Goal: Information Seeking & Learning: Learn about a topic

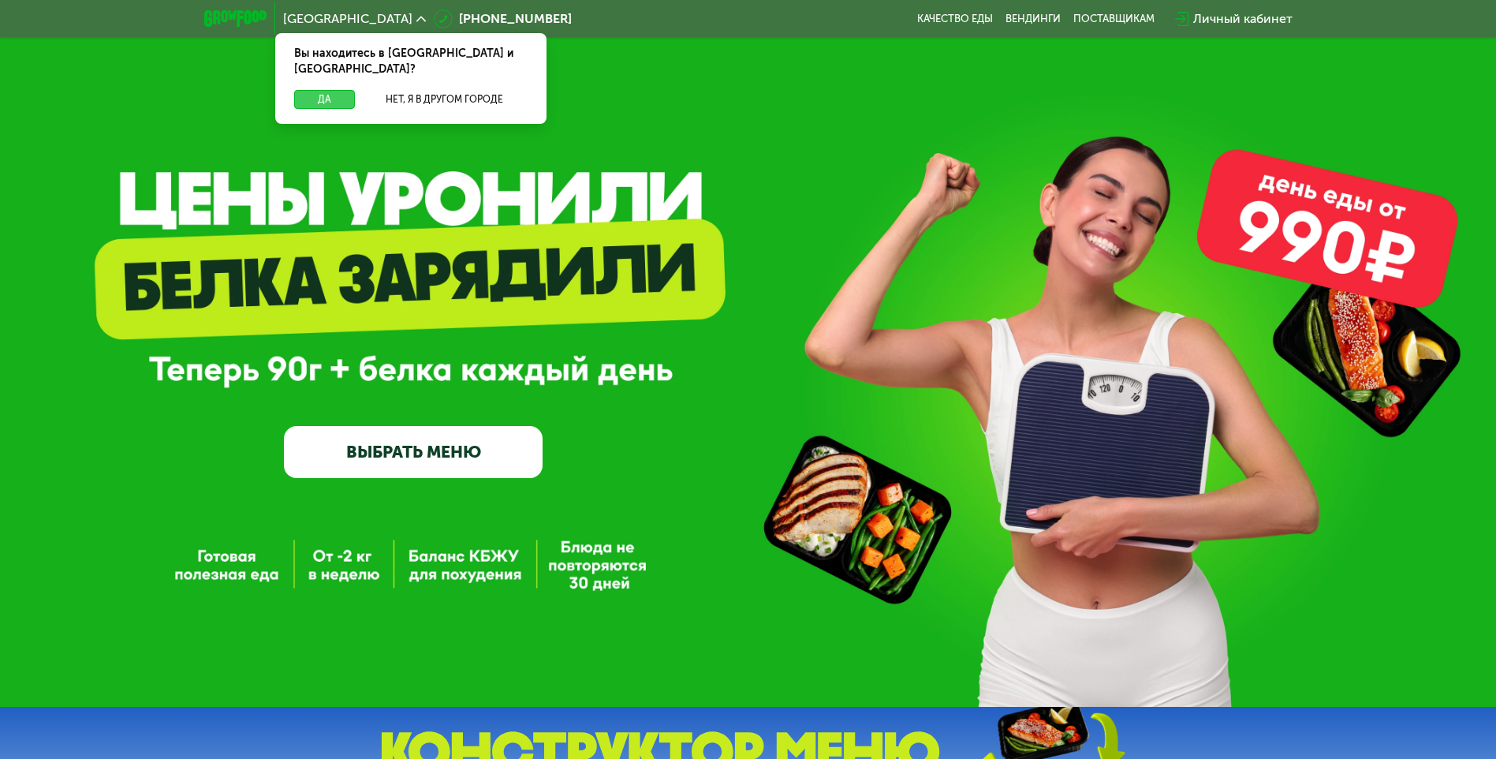
click at [323, 90] on button "Да" at bounding box center [324, 99] width 61 height 19
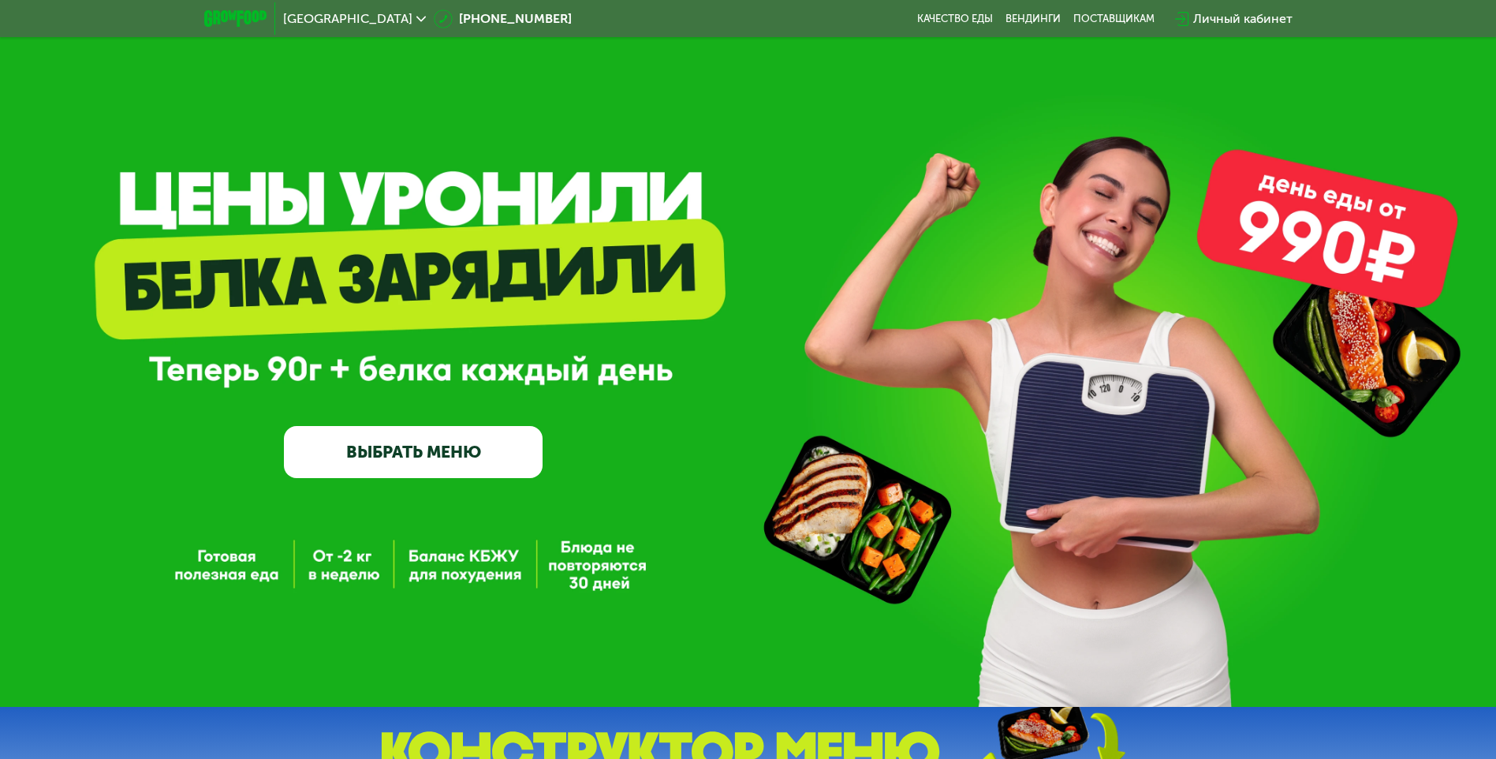
click at [413, 446] on link "ВЫБРАТЬ МЕНЮ" at bounding box center [413, 452] width 259 height 52
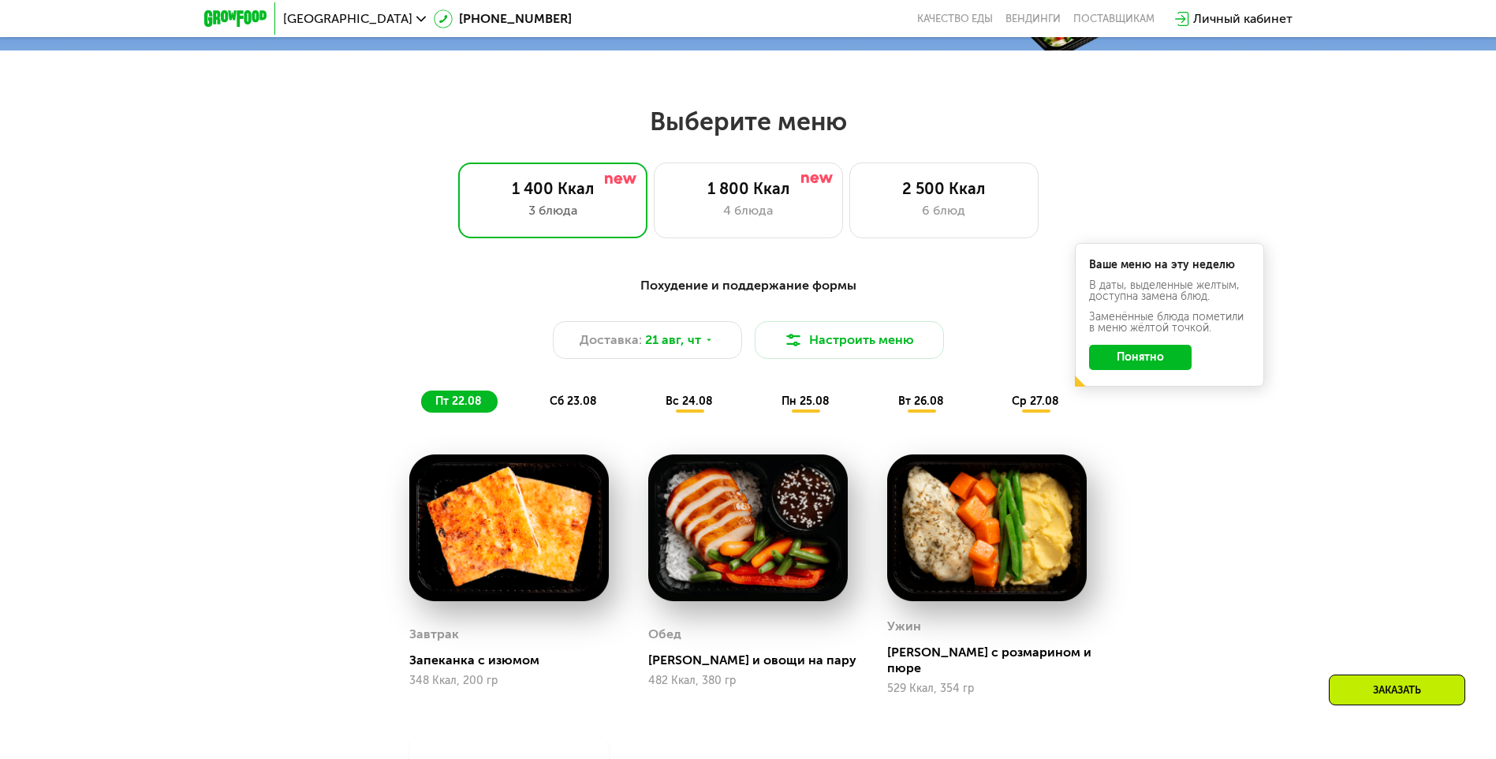
scroll to position [849, 0]
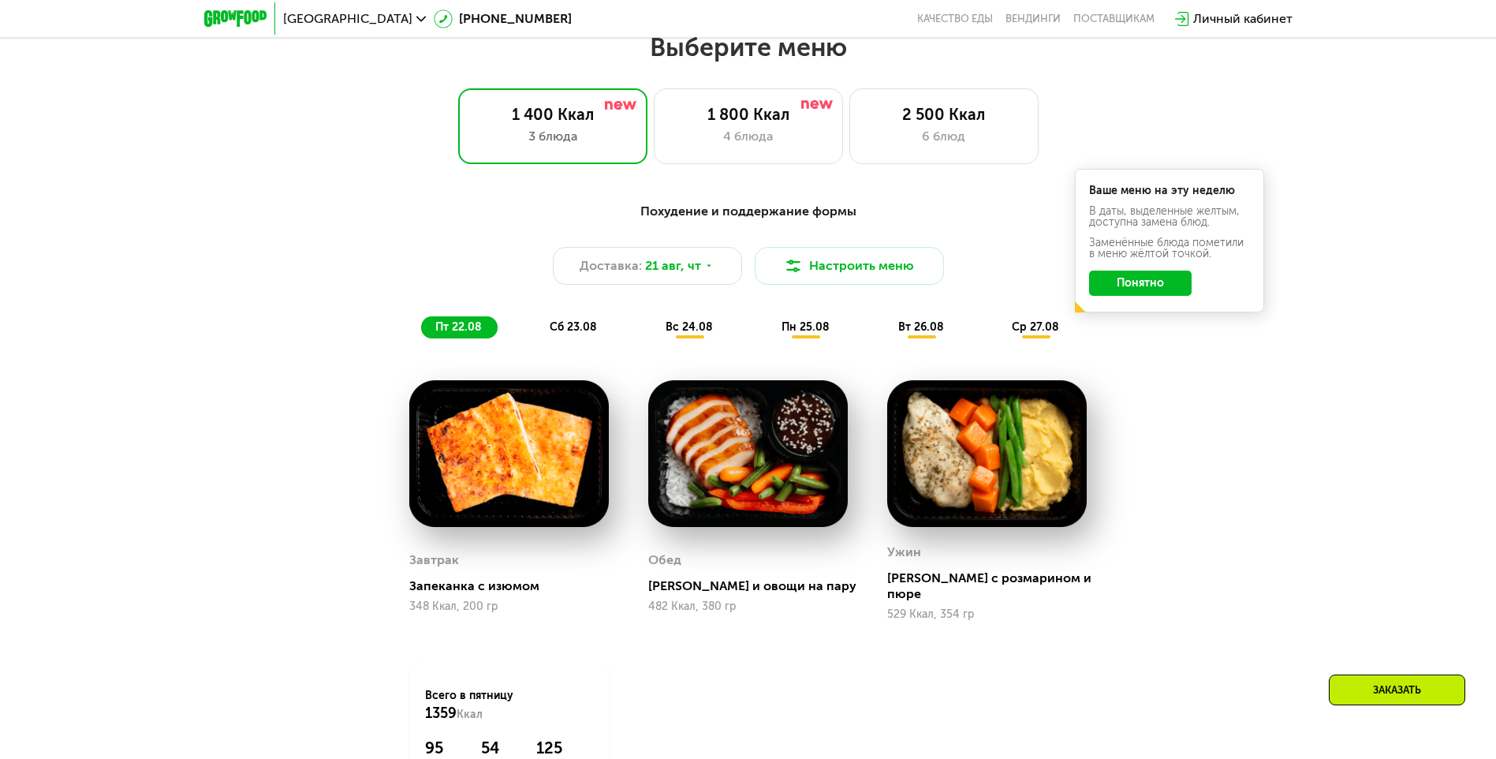
click at [1155, 293] on button "Понятно" at bounding box center [1140, 282] width 103 height 25
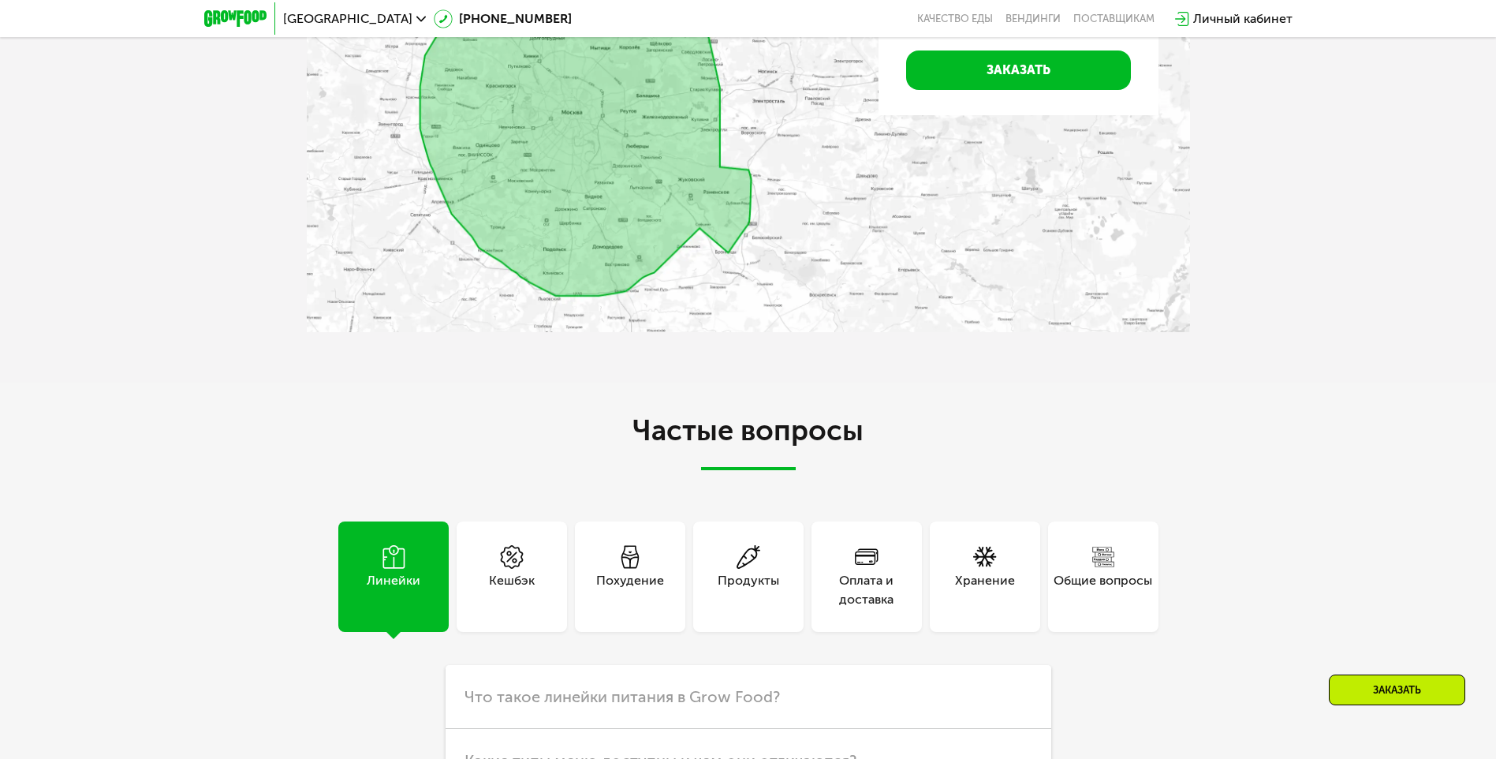
scroll to position [3864, 0]
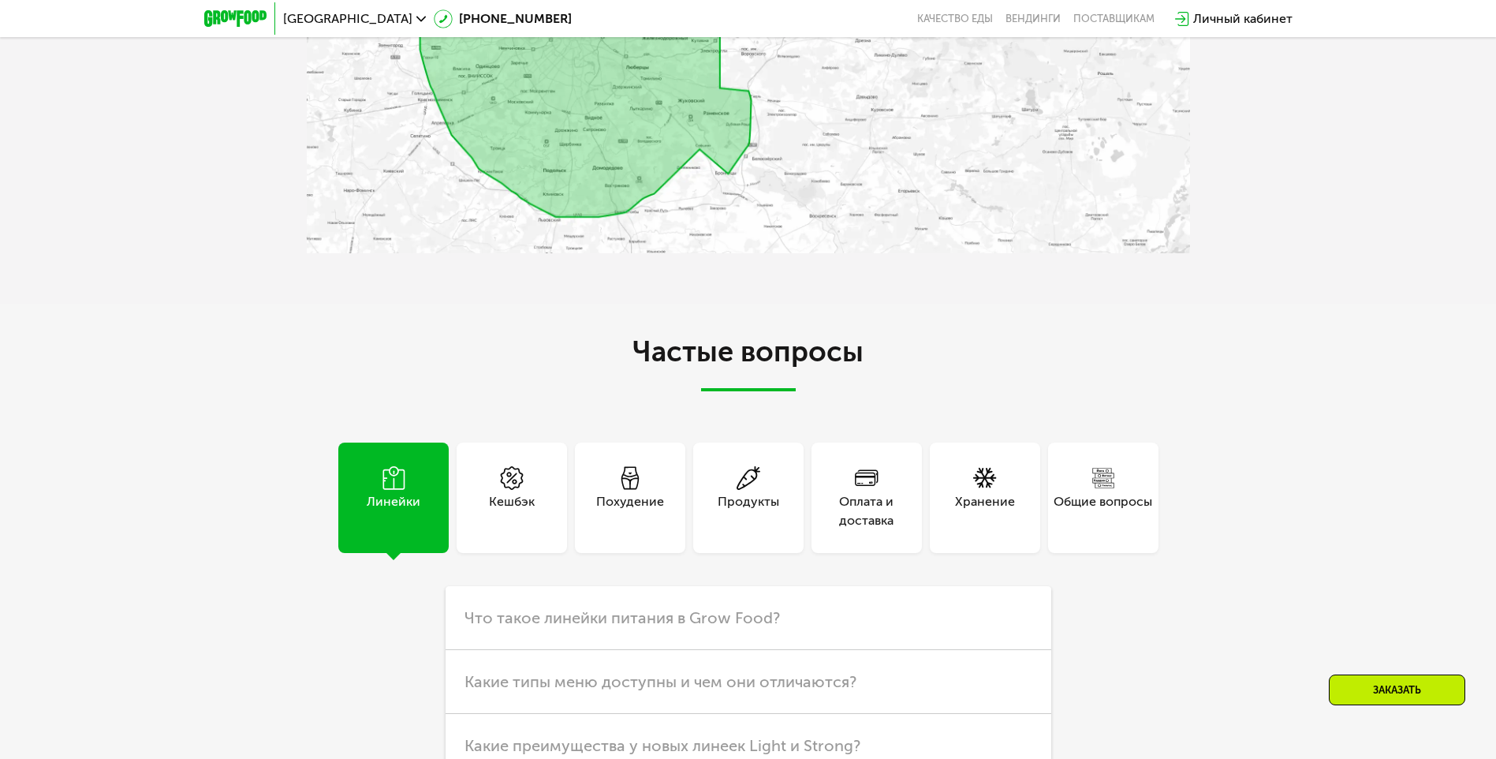
click at [636, 472] on span at bounding box center [630, 479] width 24 height 26
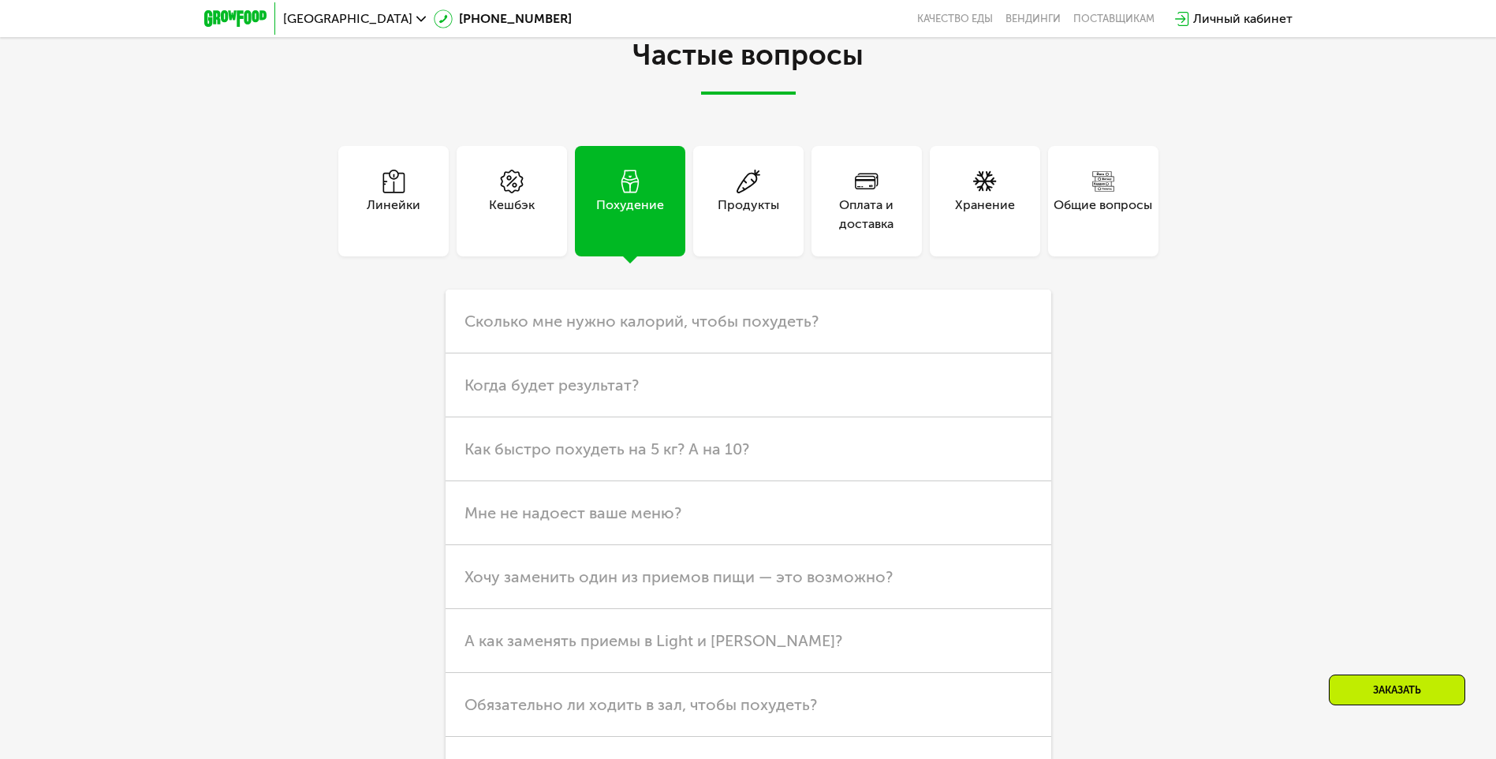
scroll to position [4180, 0]
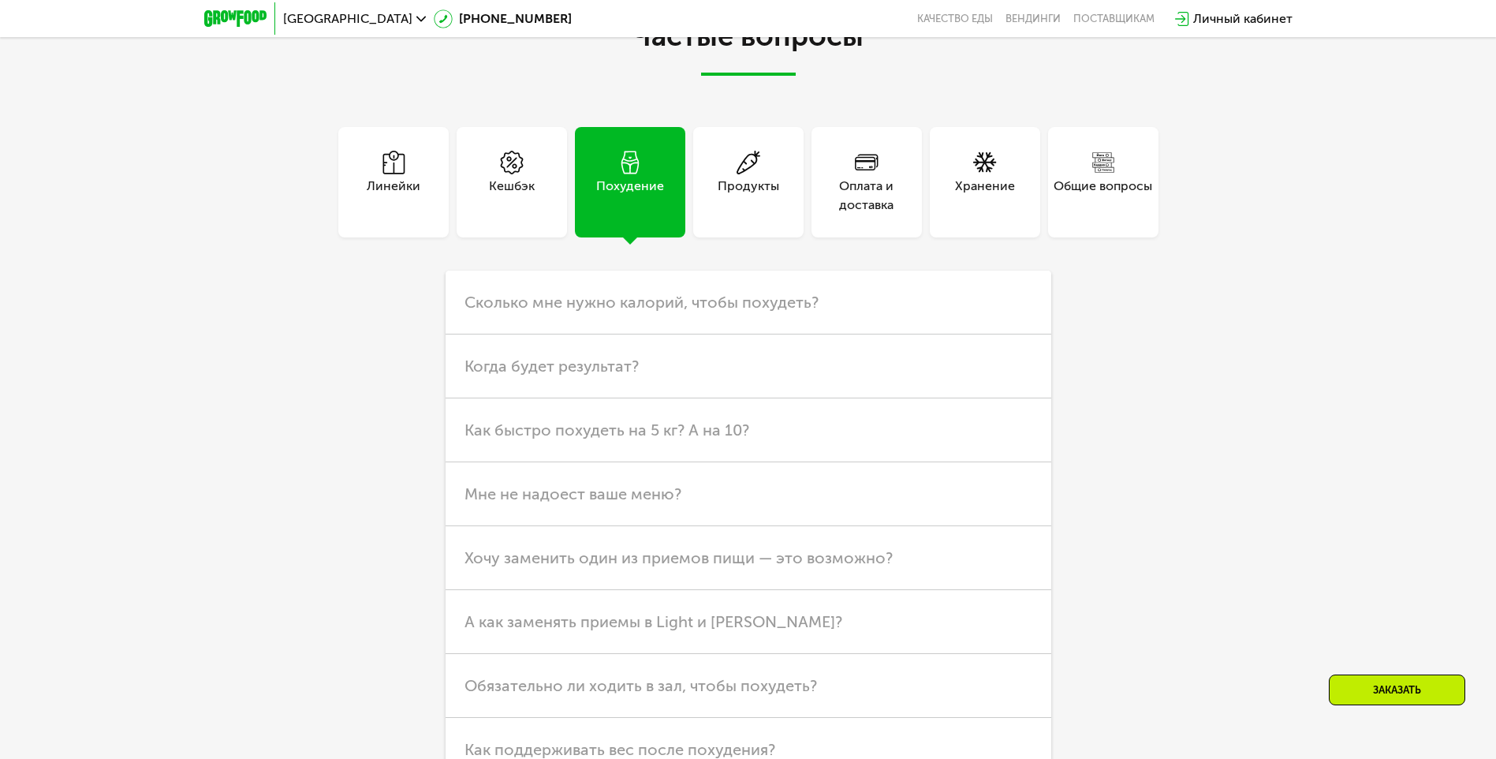
click at [391, 187] on div "Линейки" at bounding box center [394, 196] width 54 height 38
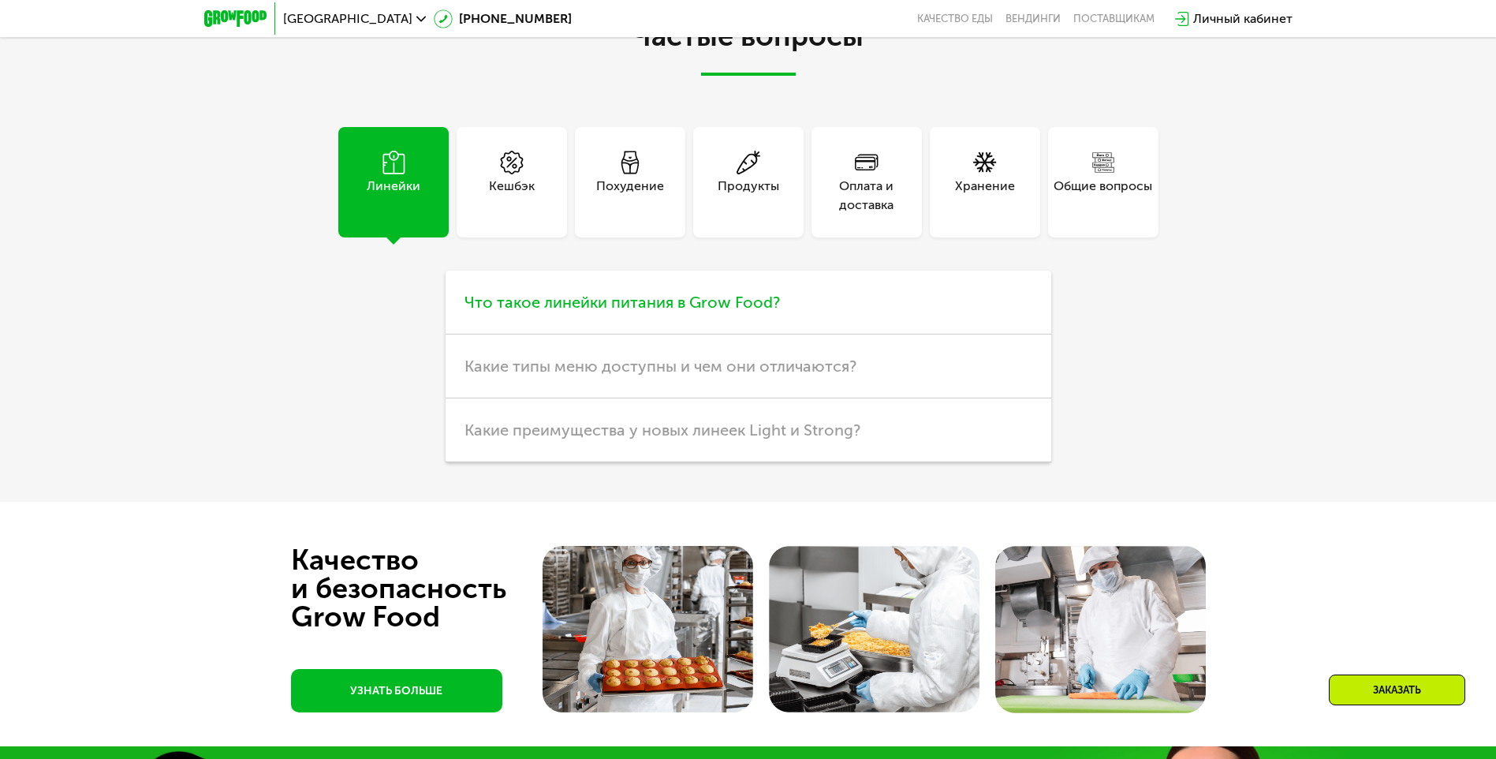
click at [733, 293] on span "Что такое линейки питания в Grow Food?" at bounding box center [621, 302] width 315 height 19
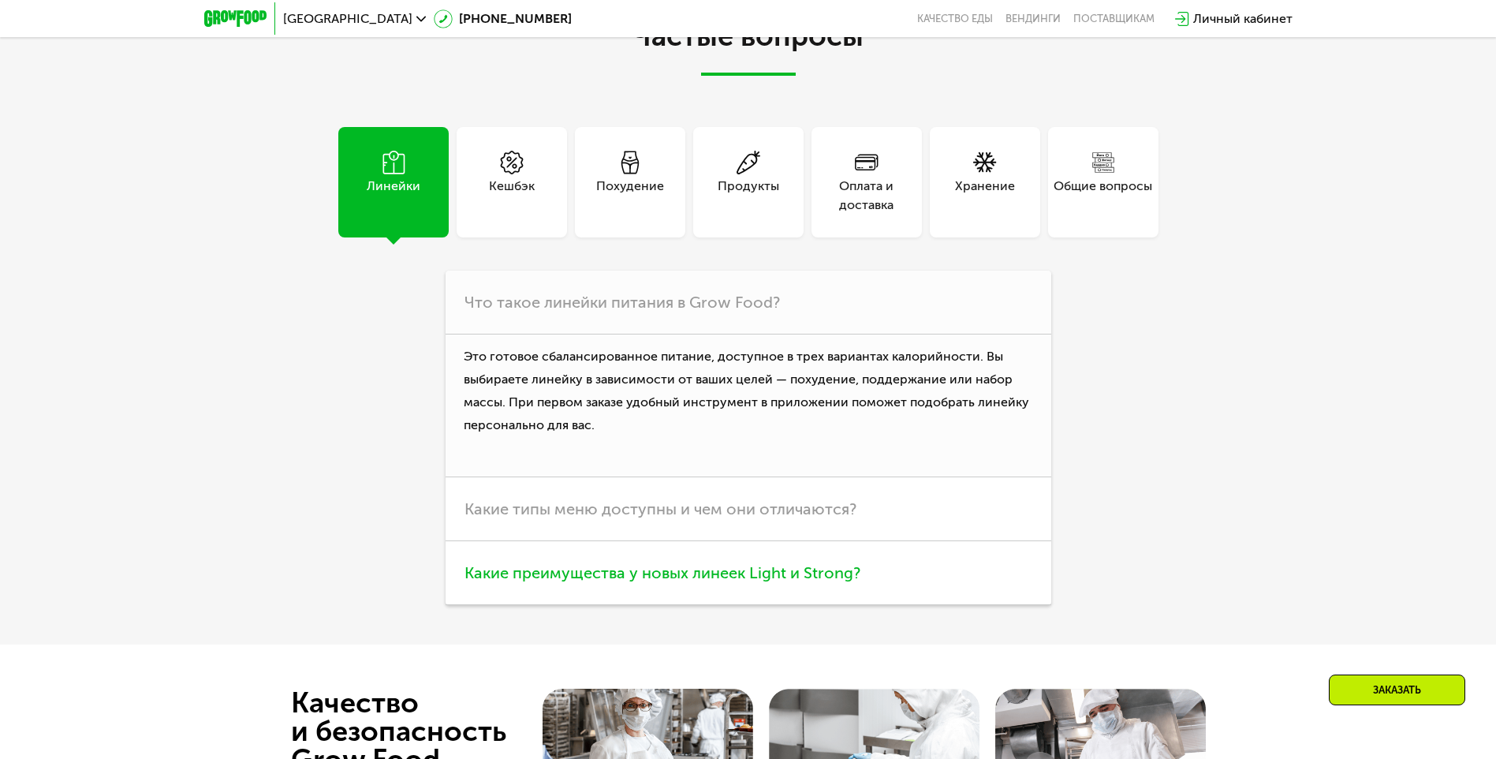
click at [793, 563] on span "Какие преимущества у новых линеек Light и Strong?" at bounding box center [662, 572] width 396 height 19
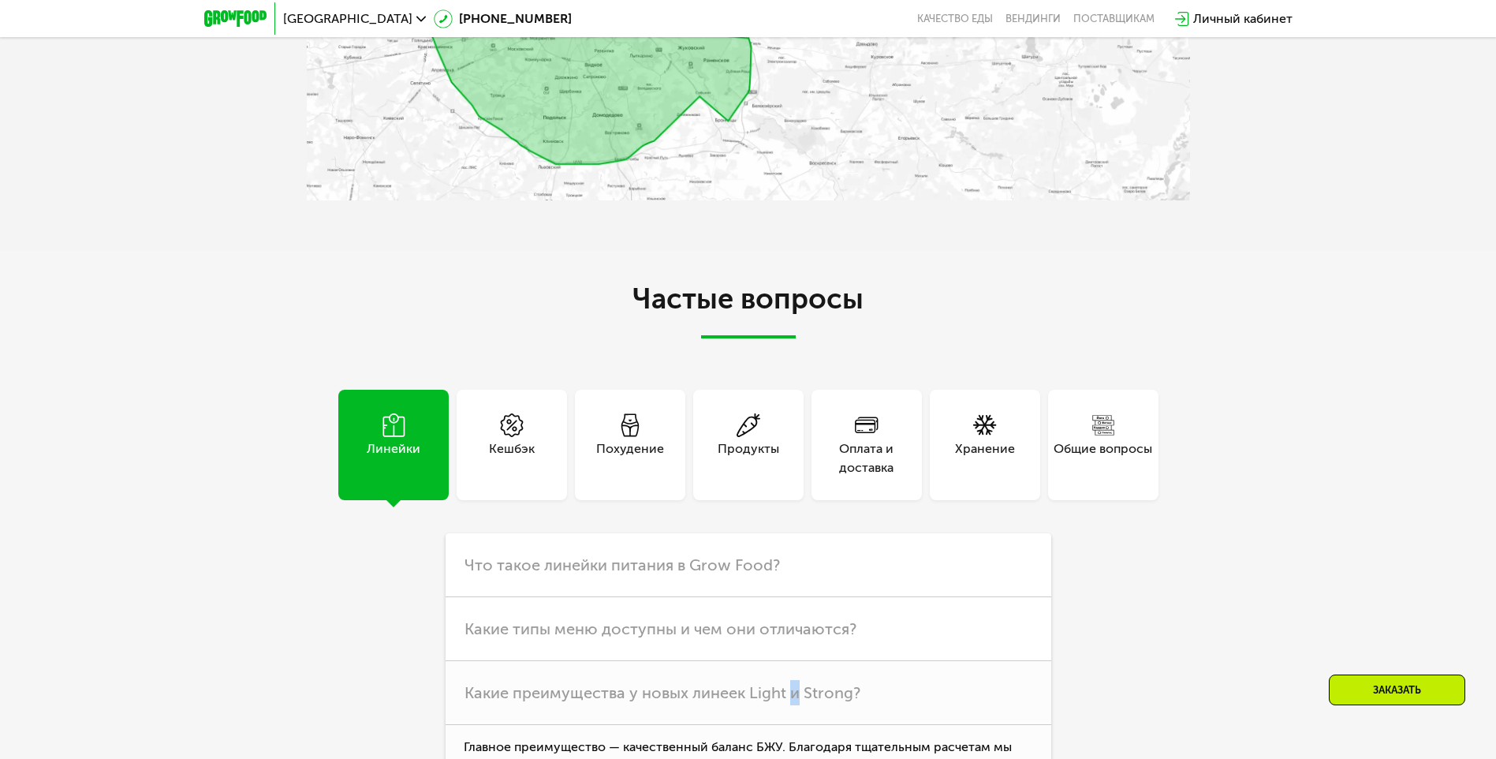
scroll to position [3864, 0]
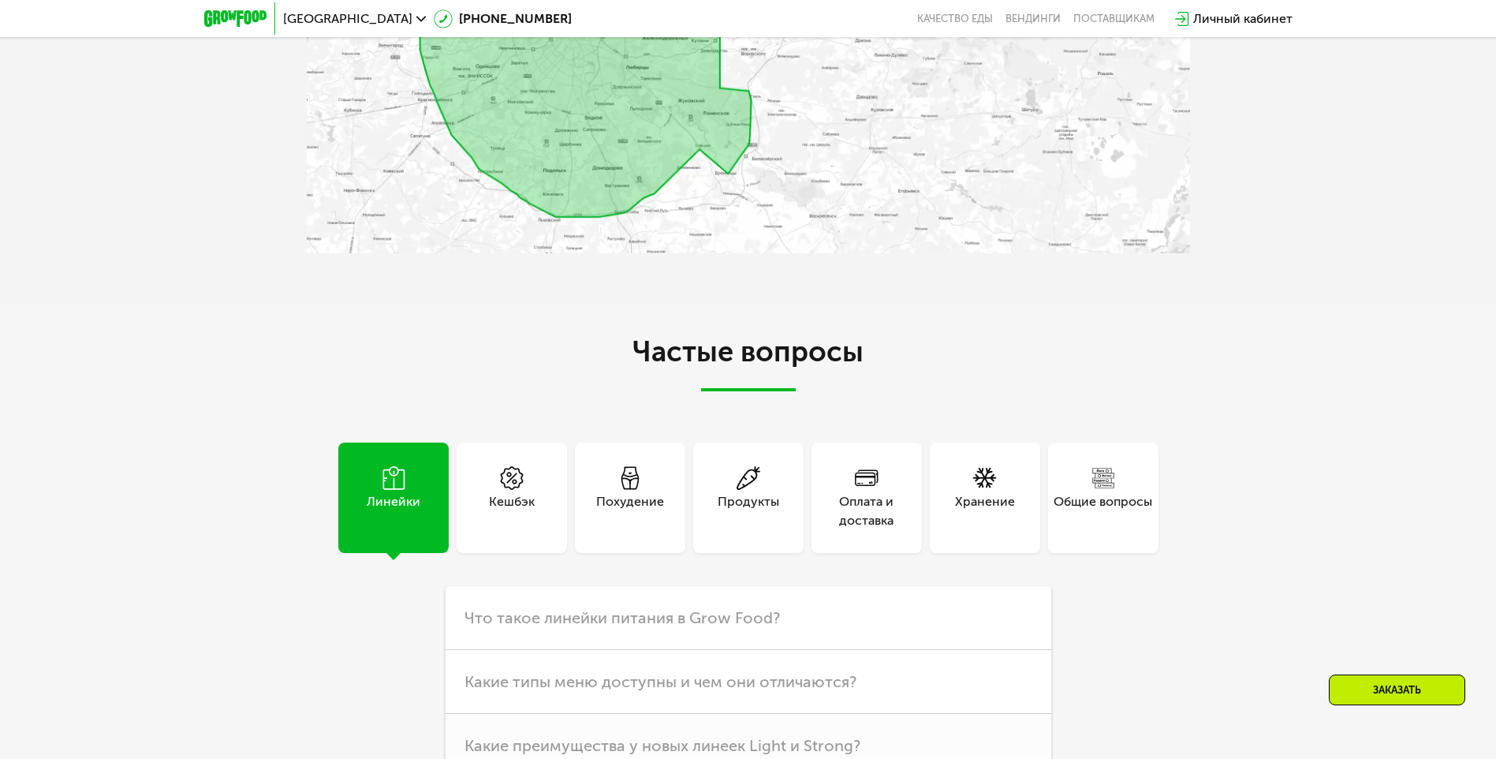
click at [375, 499] on div "Линейки" at bounding box center [394, 511] width 54 height 38
click at [699, 608] on span "Что такое линейки питания в Grow Food?" at bounding box center [621, 617] width 315 height 19
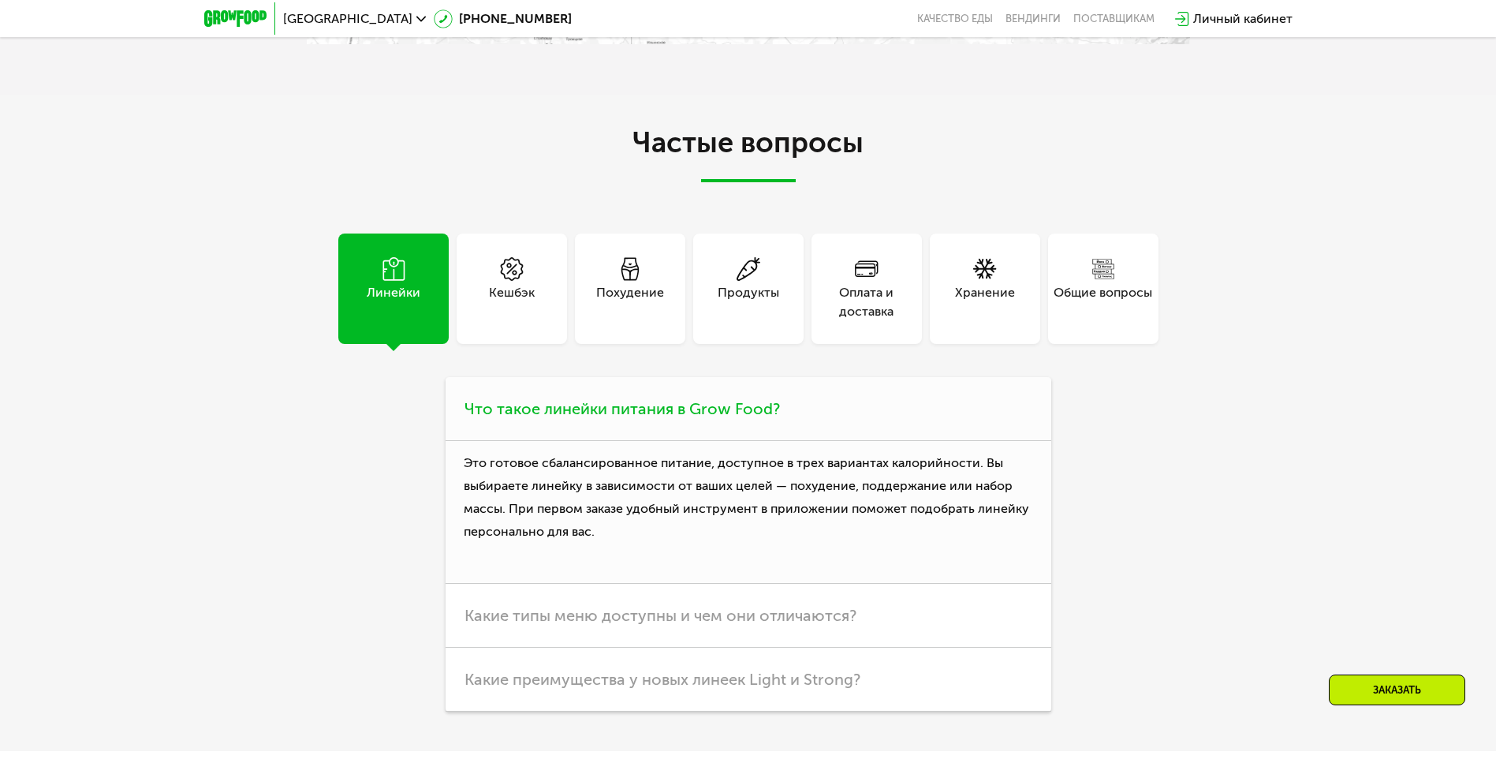
scroll to position [4101, 0]
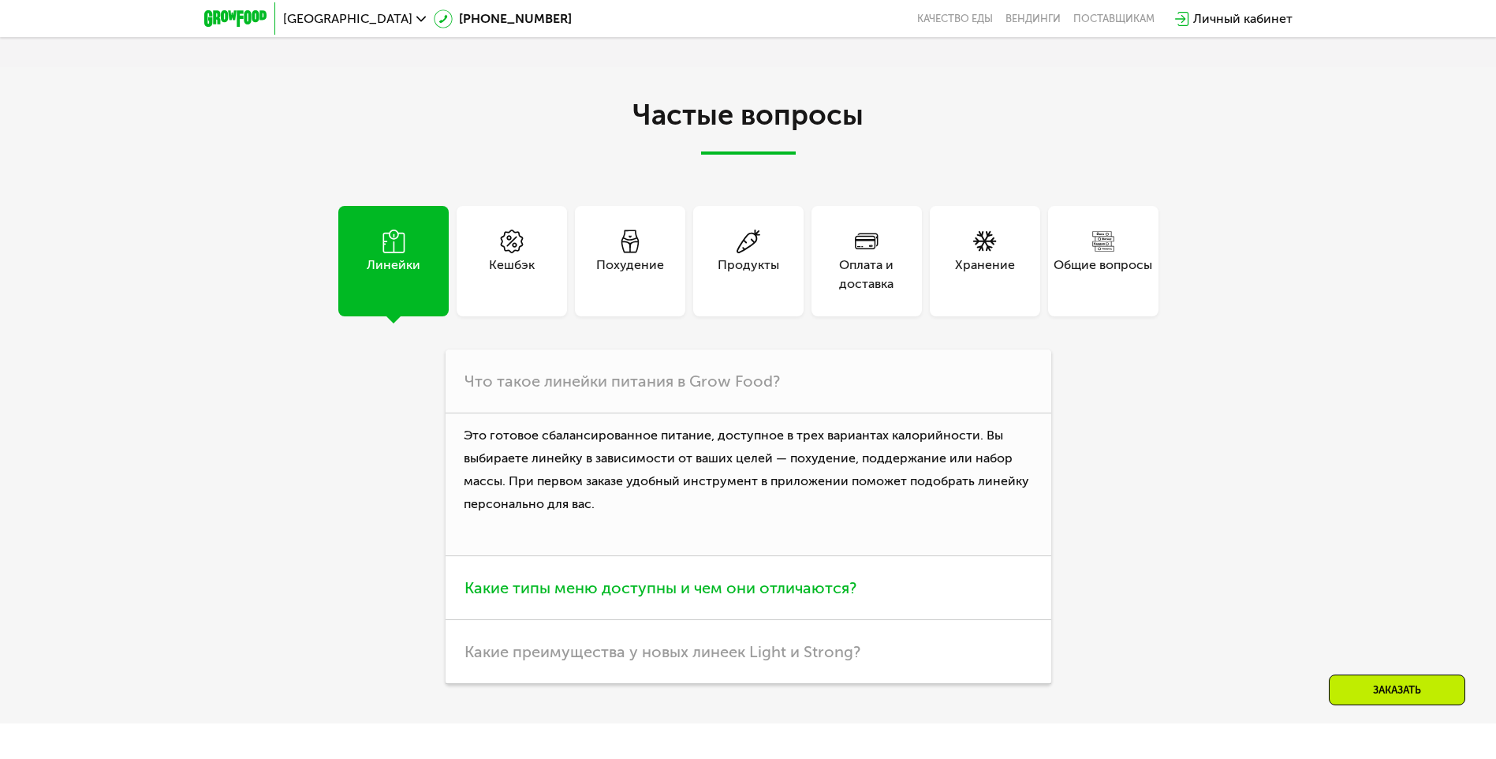
click at [727, 578] on span "Какие типы меню доступны и чем они отличаются?" at bounding box center [660, 587] width 392 height 19
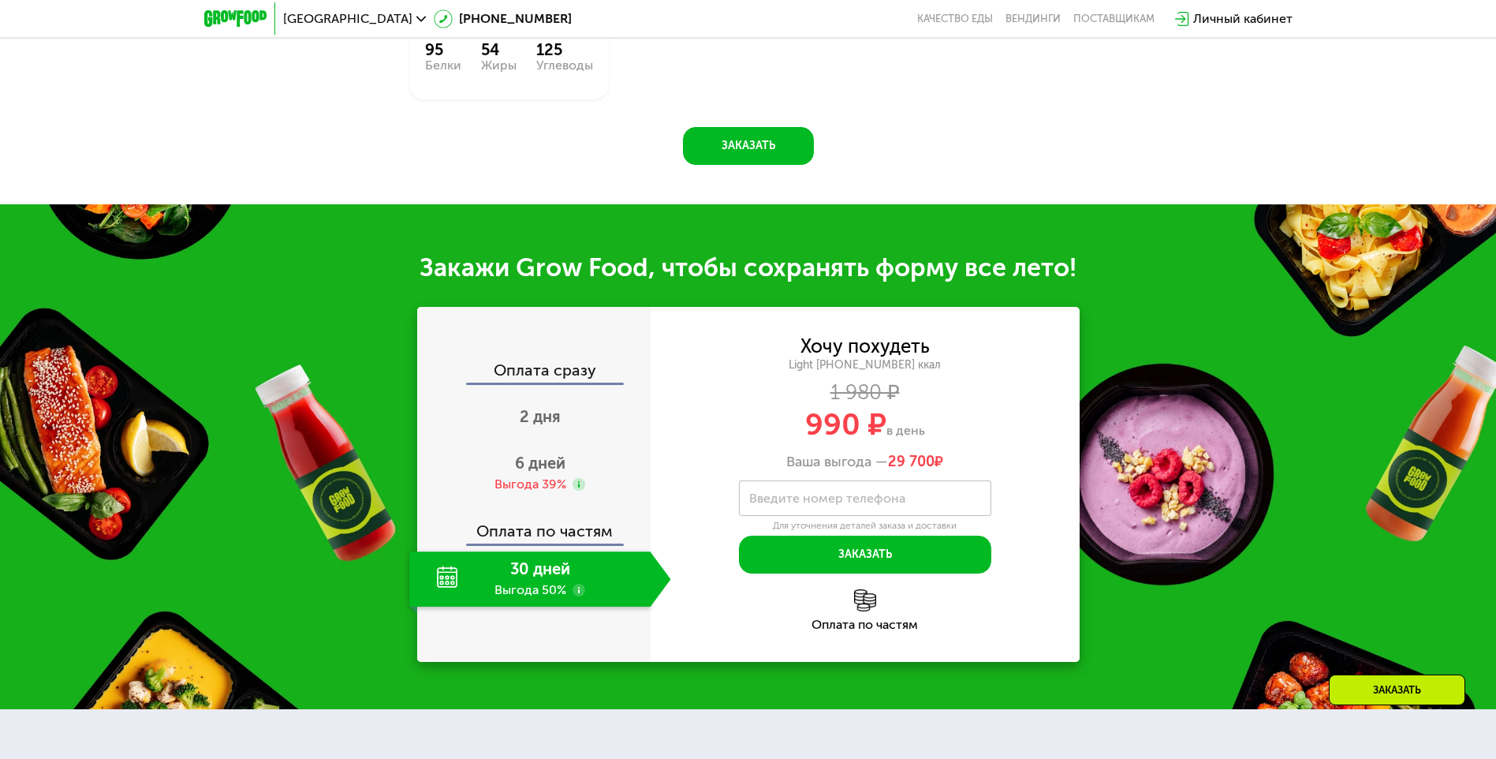
scroll to position [1498, 0]
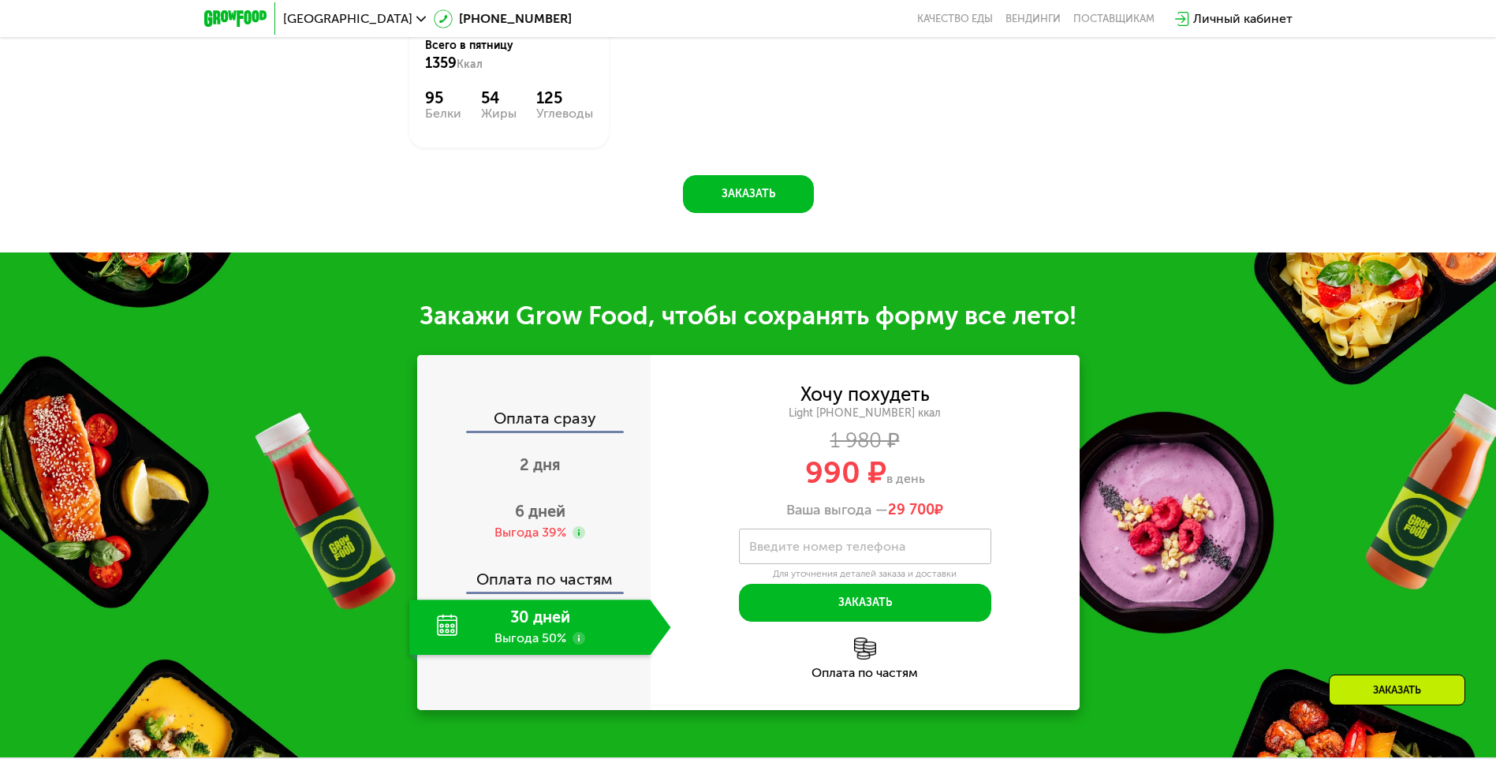
click at [547, 621] on div "30 дней Выгода 50%" at bounding box center [529, 626] width 241 height 55
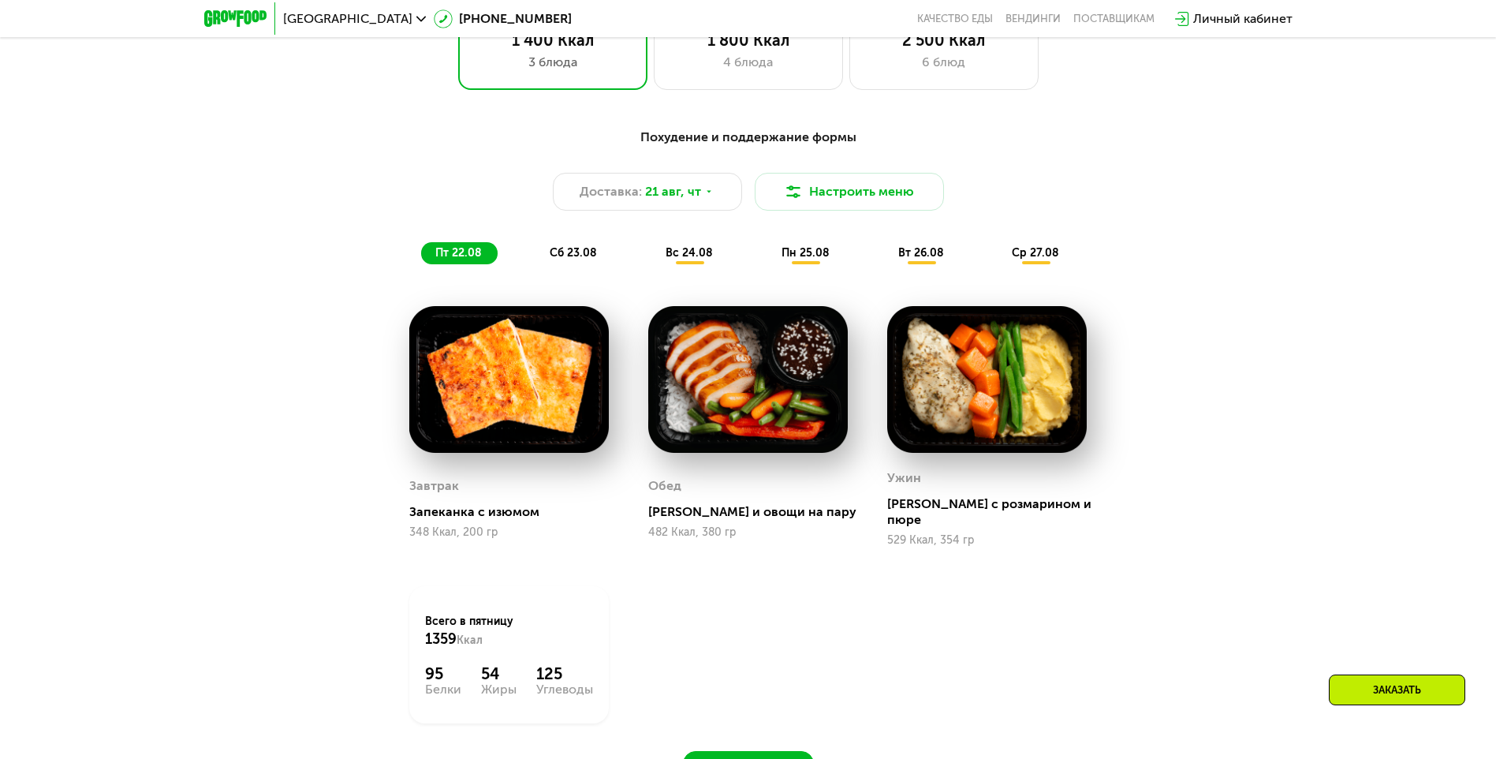
scroll to position [946, 0]
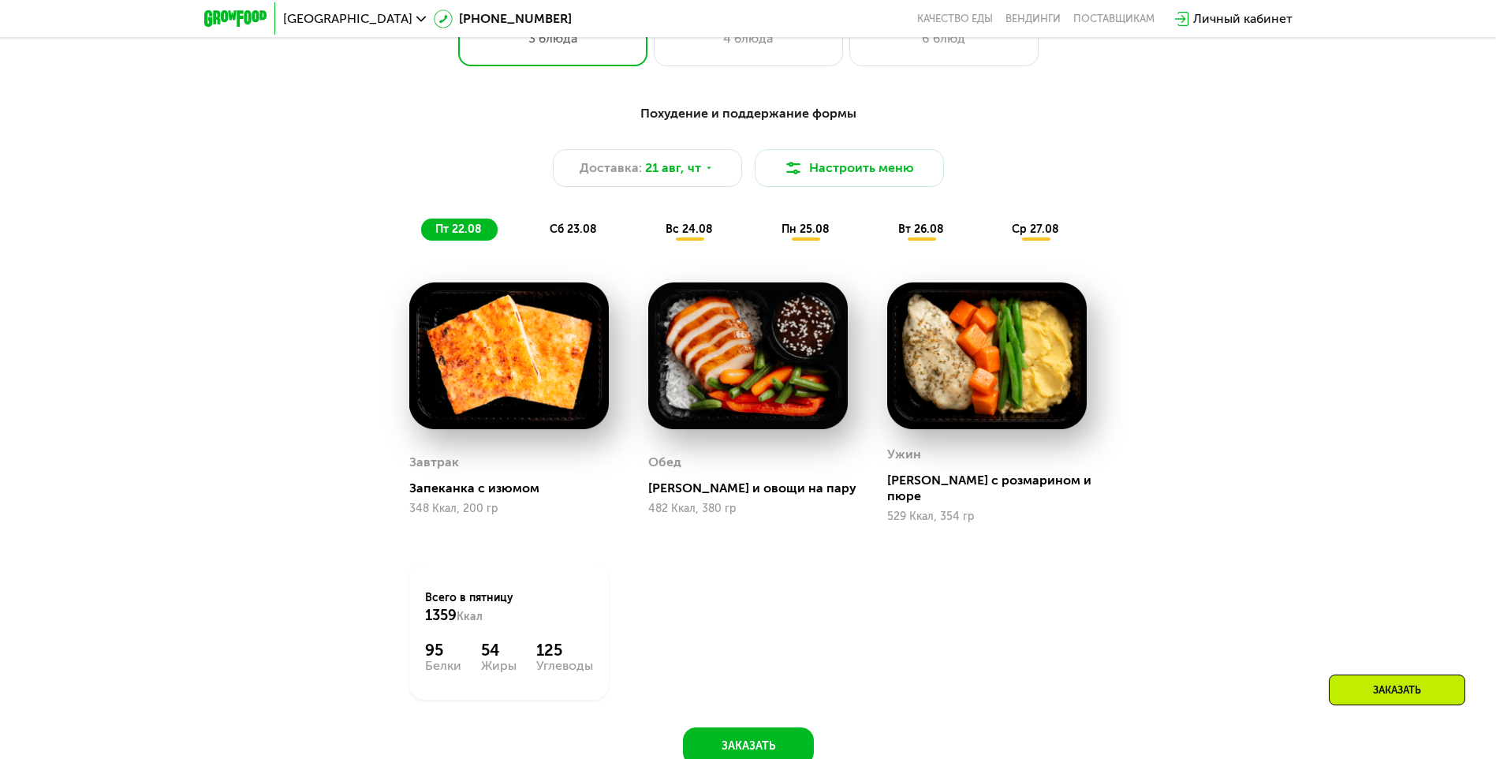
click at [577, 236] on span "сб 23.08" at bounding box center [573, 228] width 47 height 13
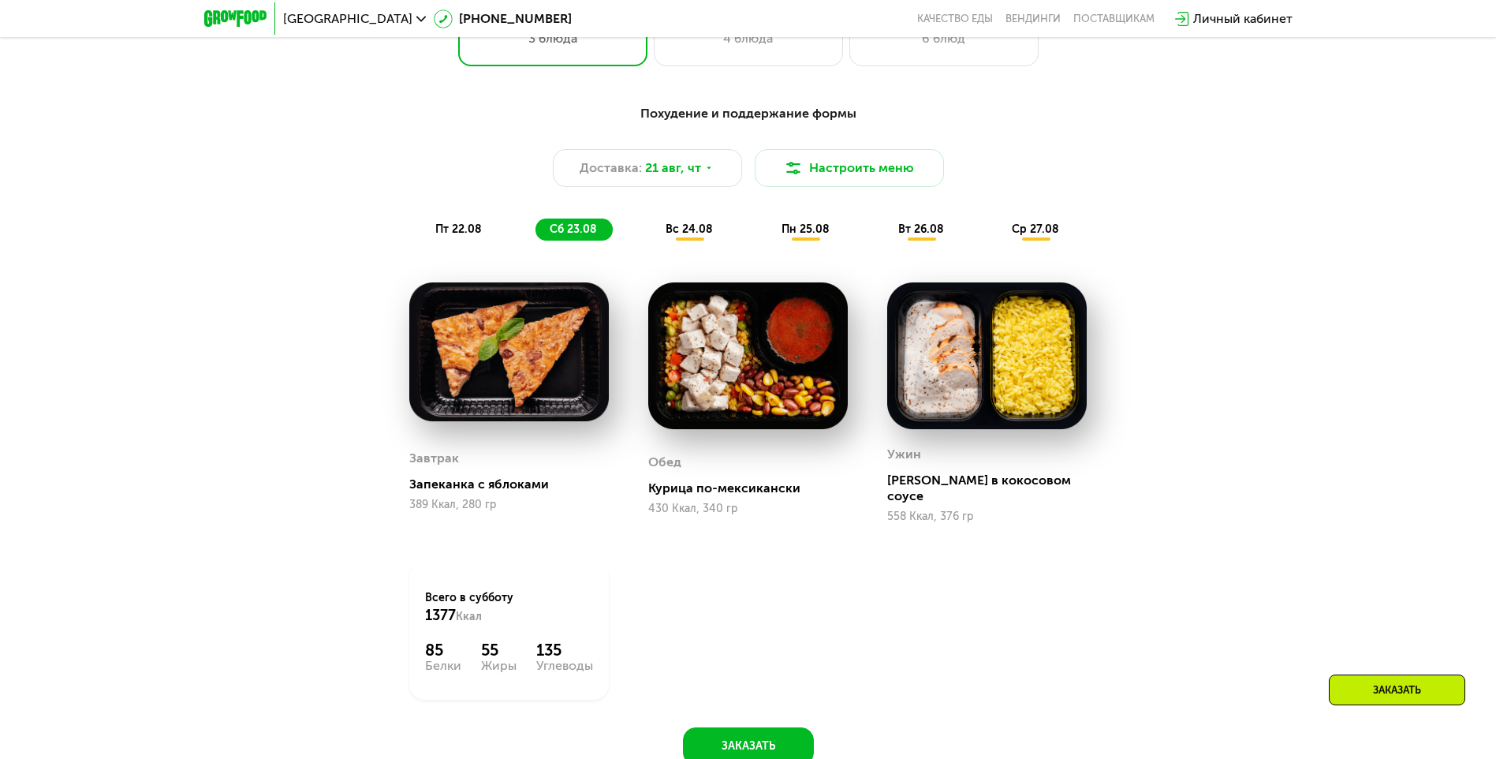
click at [767, 237] on div "вс 24.08" at bounding box center [806, 229] width 78 height 22
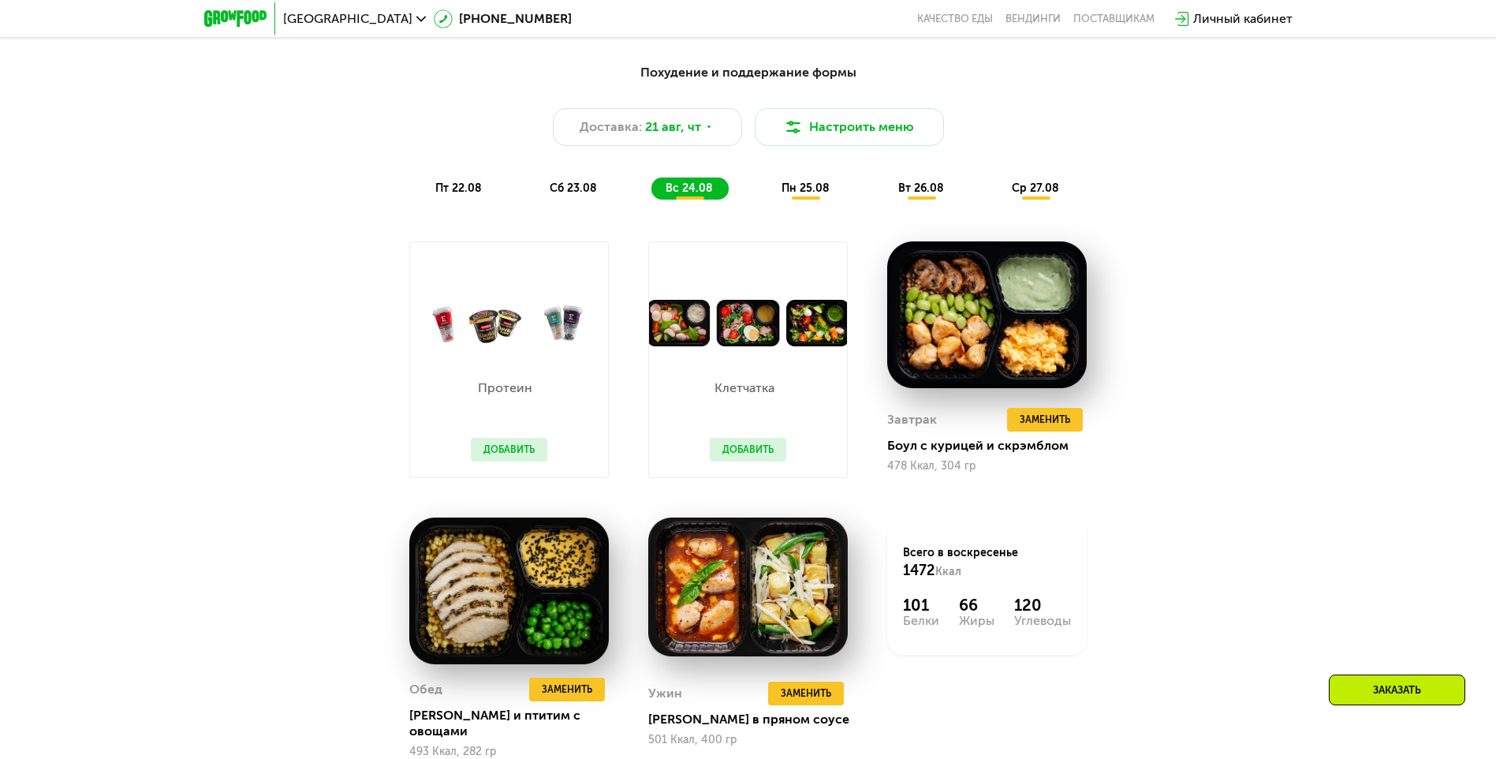
scroll to position [1025, 0]
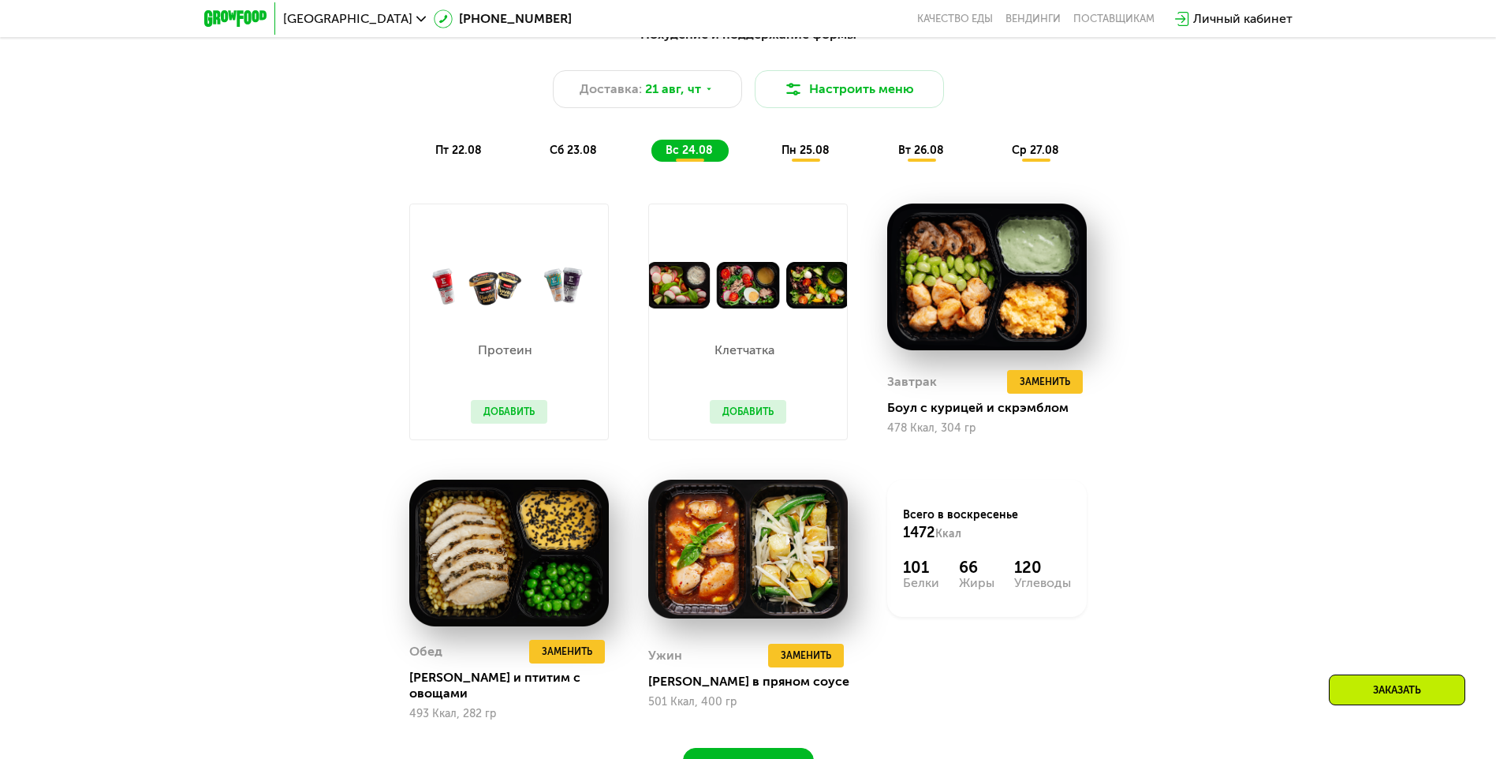
click at [816, 155] on span "пн 25.08" at bounding box center [806, 150] width 48 height 13
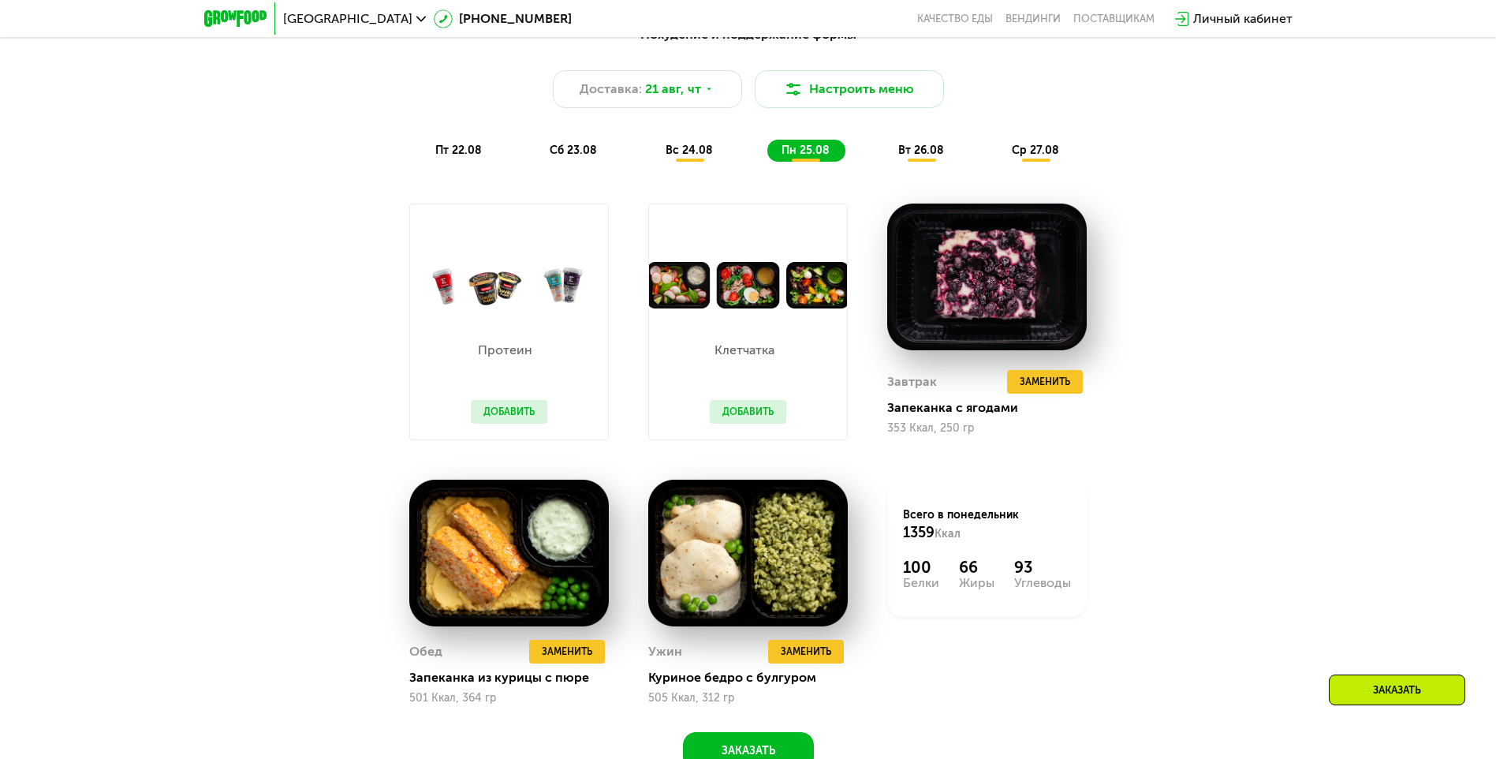
click at [915, 156] on span "вт 26.08" at bounding box center [921, 150] width 46 height 13
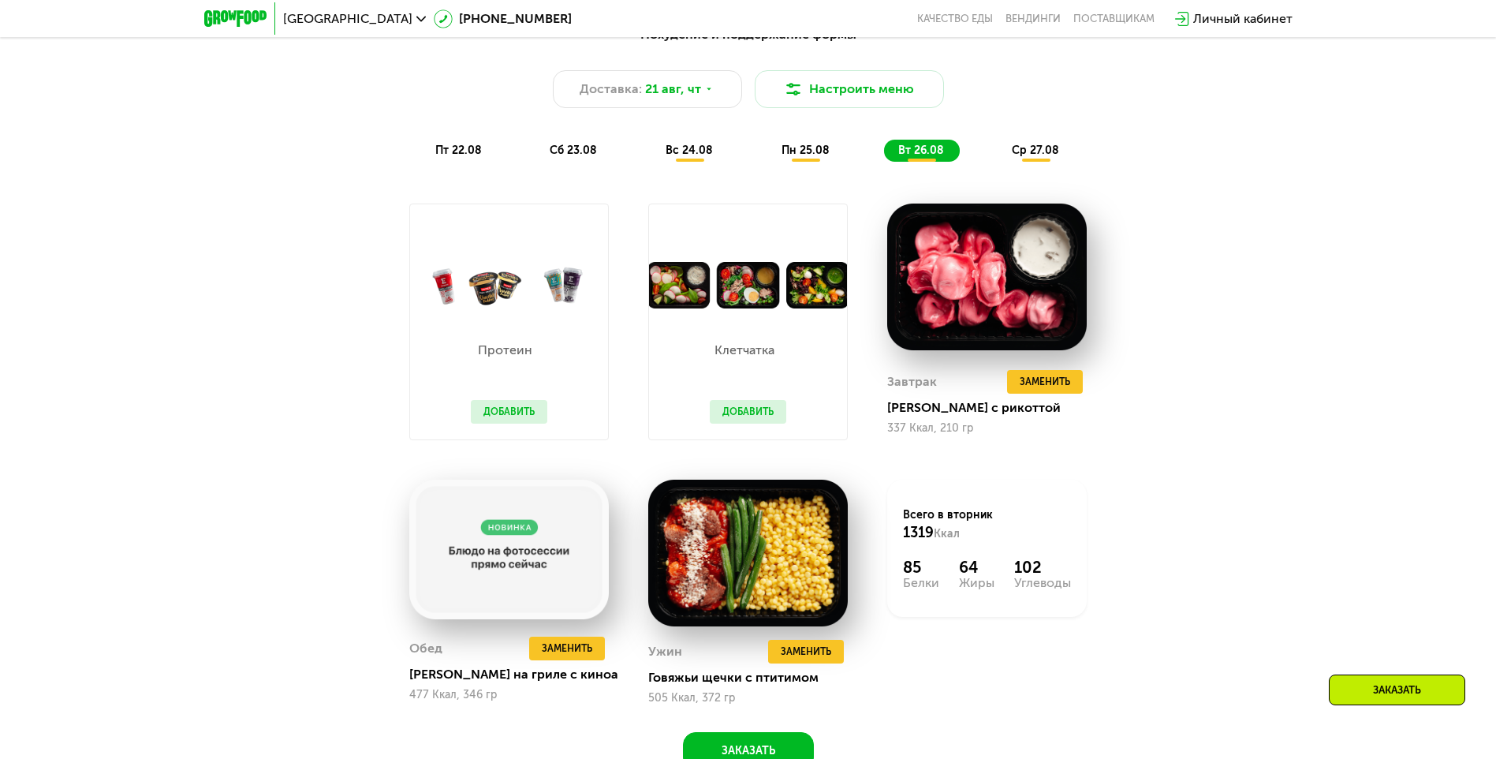
click at [1041, 154] on span "ср 27.08" at bounding box center [1035, 150] width 47 height 13
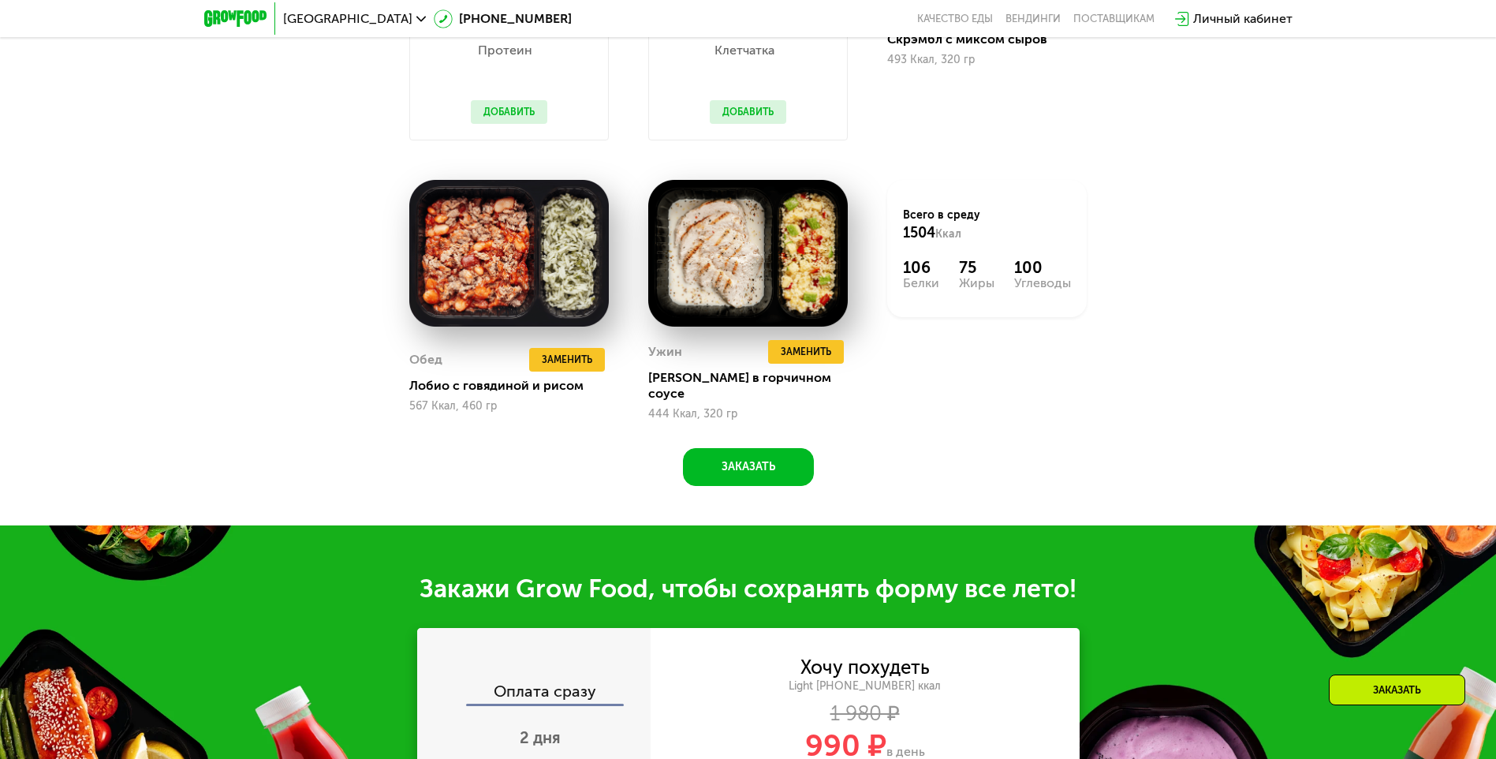
scroll to position [1341, 0]
